Goal: Task Accomplishment & Management: Use online tool/utility

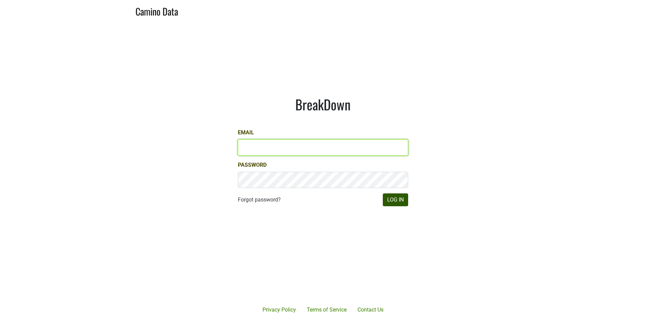
type input "[EMAIL_ADDRESS][DOMAIN_NAME]"
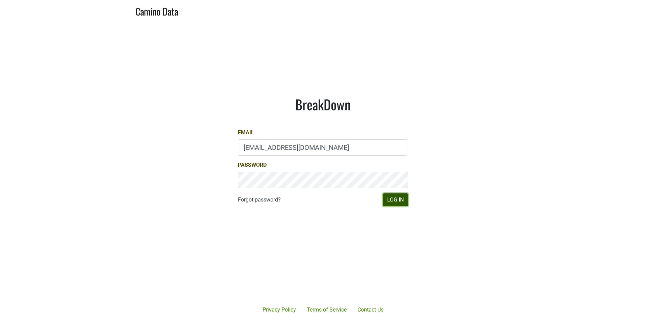
click at [391, 199] on button "Log In" at bounding box center [395, 200] width 25 height 13
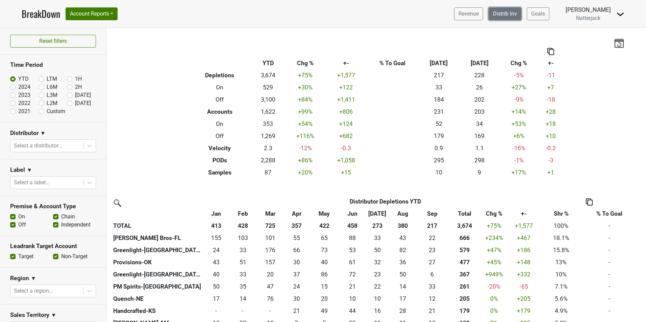
click at [517, 16] on link "Distrib Inv" at bounding box center [505, 13] width 33 height 13
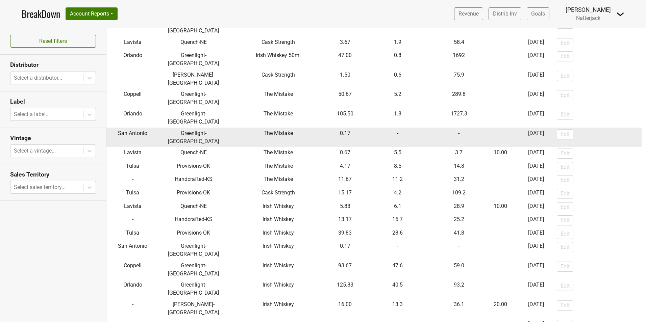
scroll to position [101, 0]
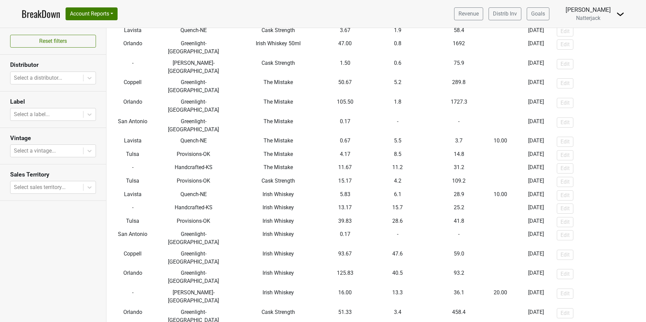
click at [39, 12] on link "BreakDown" at bounding box center [41, 14] width 39 height 14
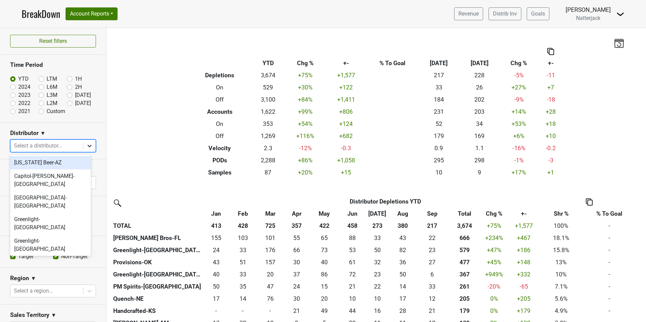
click at [86, 145] on icon at bounding box center [89, 146] width 7 height 7
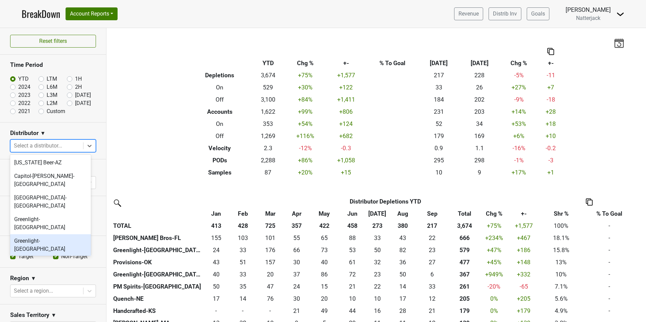
click at [45, 234] on div "Greenlight-TX" at bounding box center [50, 245] width 81 height 22
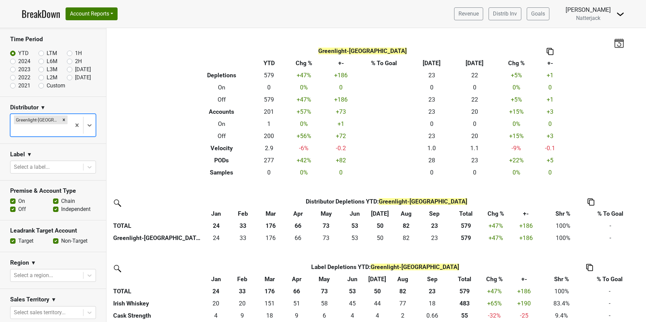
scroll to position [101, 0]
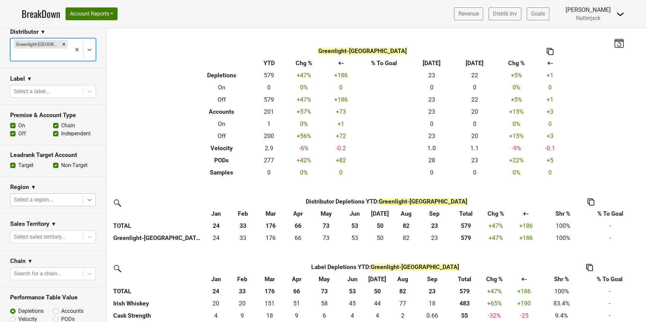
click at [87, 194] on div at bounding box center [89, 200] width 12 height 12
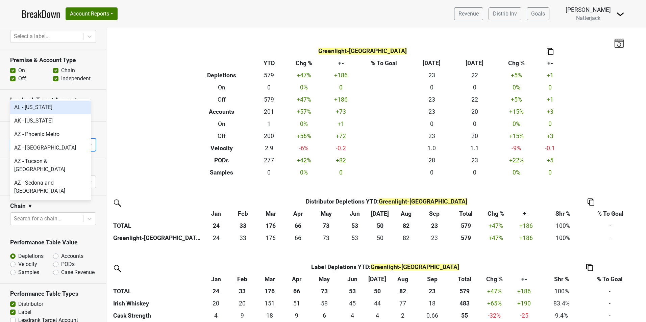
scroll to position [210, 0]
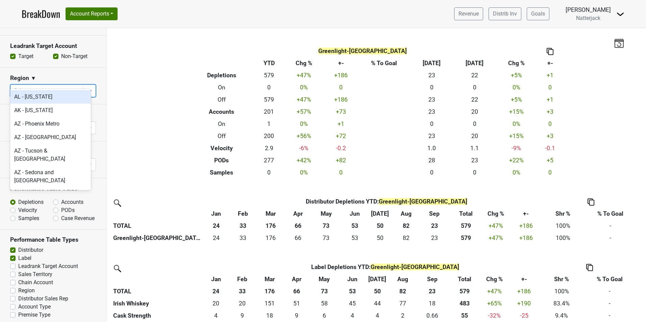
click at [91, 220] on section "Performance Table Value Depletions Accounts Velocity PODs Samples Case Revenue" at bounding box center [53, 203] width 106 height 51
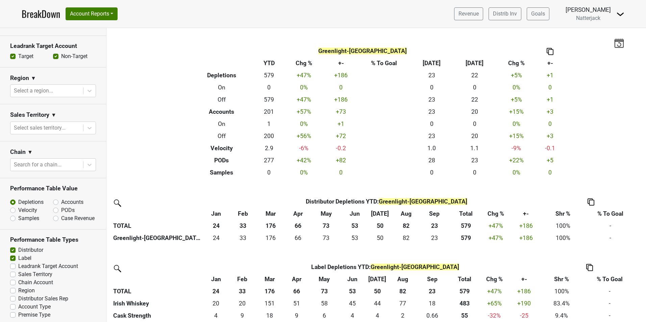
click at [61, 198] on label "Accounts" at bounding box center [72, 202] width 22 height 8
click at [54, 198] on input "Accounts" at bounding box center [73, 201] width 41 height 7
radio input "true"
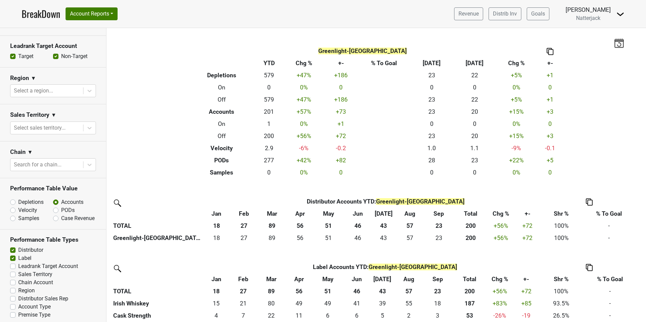
click at [61, 206] on label "PODs" at bounding box center [68, 210] width 14 height 8
click at [53, 206] on input "PODs" at bounding box center [73, 209] width 41 height 7
radio input "true"
click at [18, 206] on label "Velocity" at bounding box center [27, 210] width 19 height 8
click at [13, 206] on input "Velocity" at bounding box center [30, 209] width 41 height 7
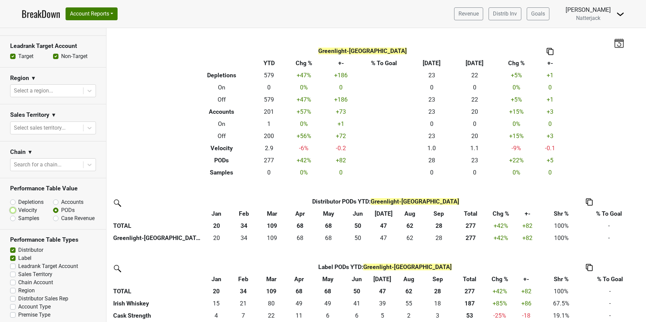
radio input "true"
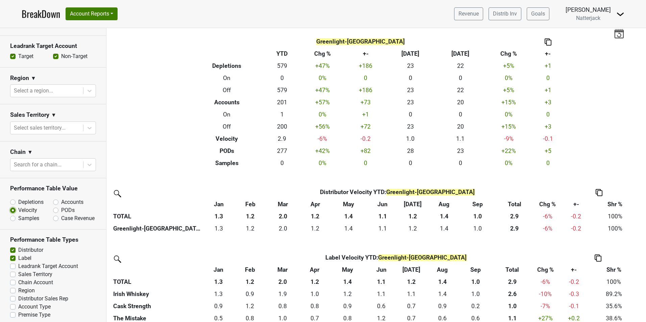
scroll to position [17, 0]
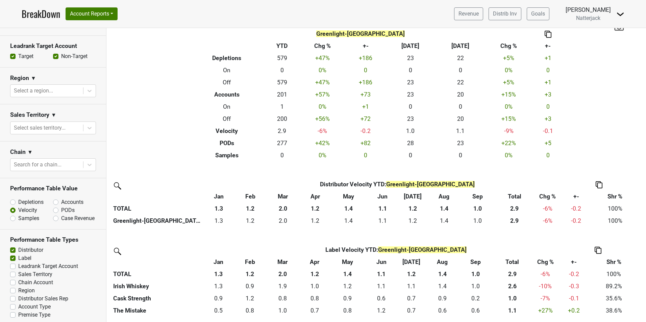
click at [61, 215] on label "Case Revenue" at bounding box center [77, 219] width 33 height 8
click at [54, 215] on input "Case Revenue" at bounding box center [73, 218] width 41 height 7
radio input "true"
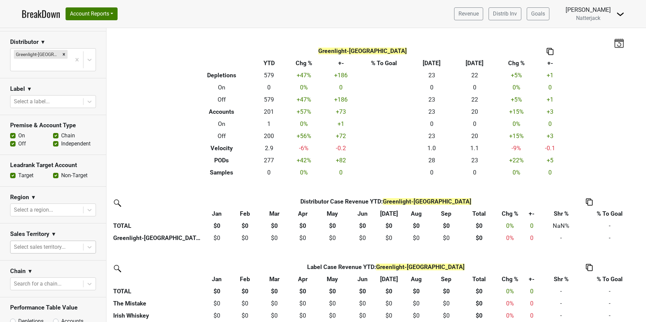
scroll to position [75, 0]
